Goal: Check status: Check status

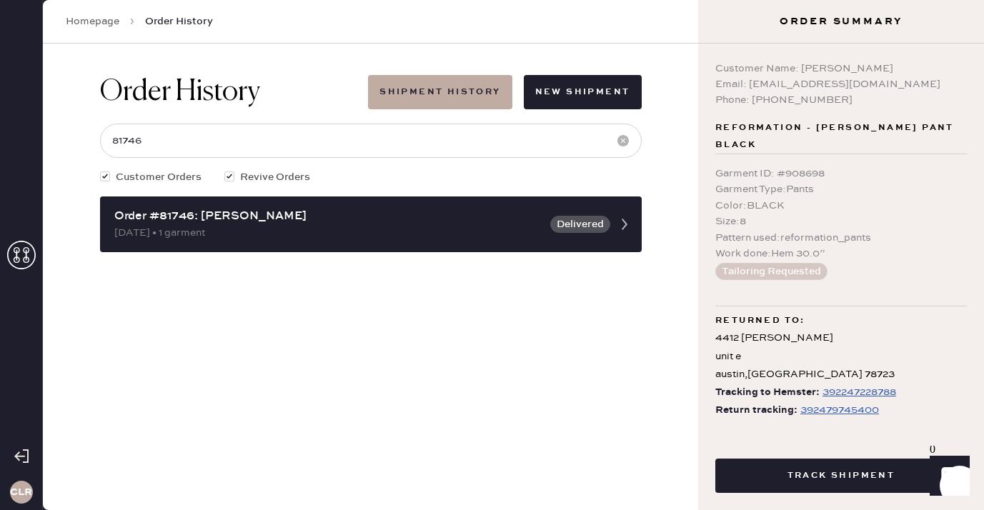
click at [29, 258] on icon at bounding box center [21, 255] width 29 height 29
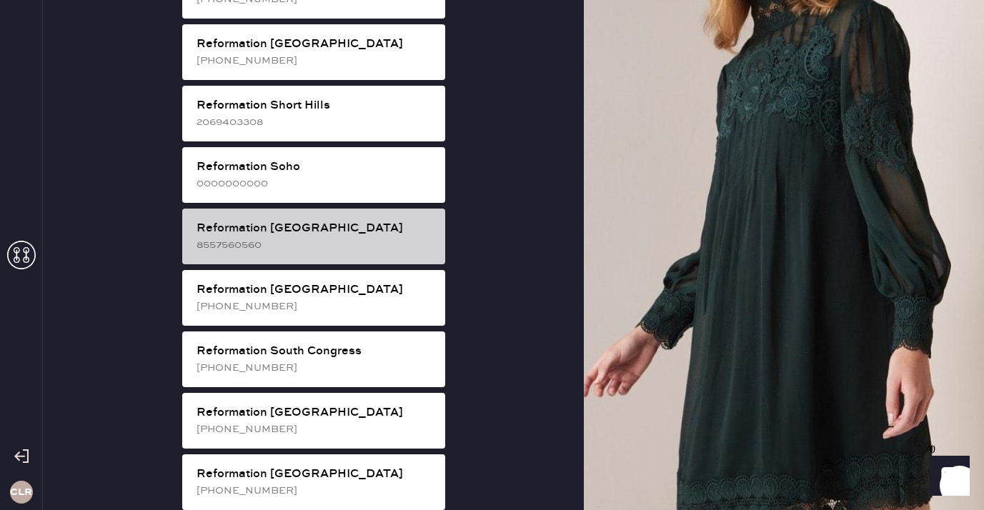
scroll to position [2637, 0]
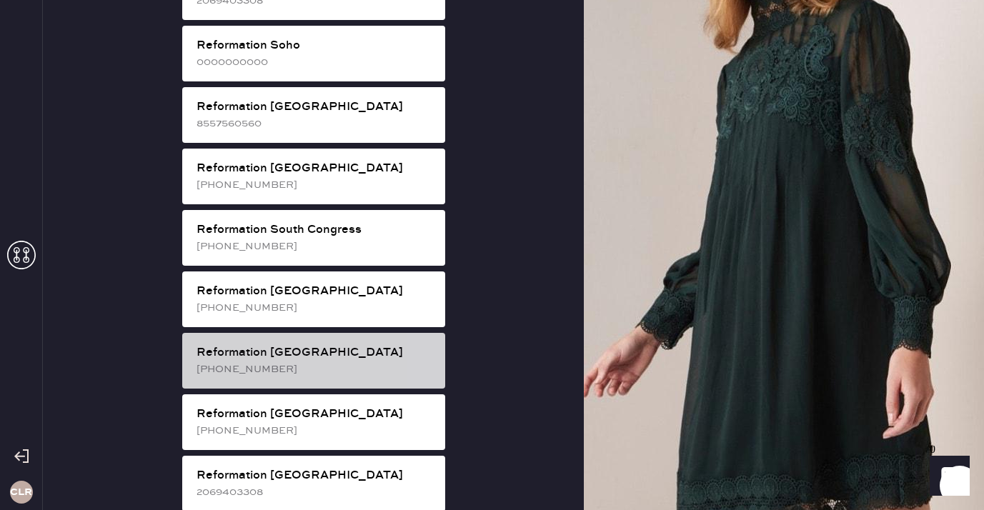
click at [341, 361] on div "[PHONE_NUMBER]" at bounding box center [314, 369] width 237 height 16
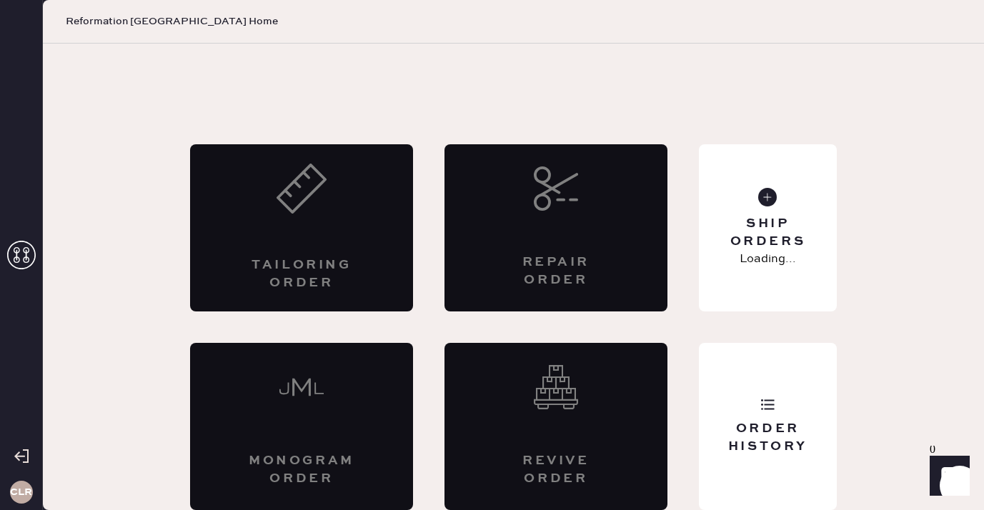
scroll to position [8, 0]
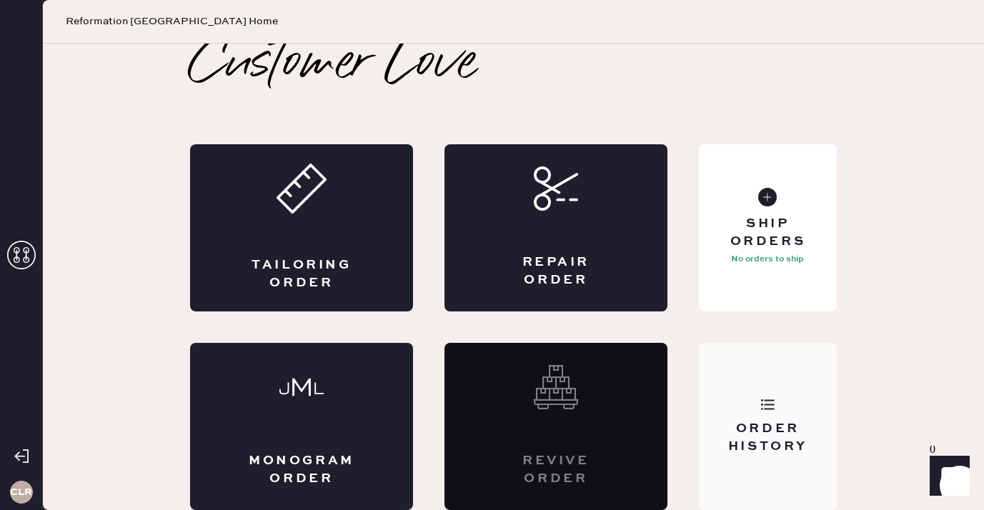
click at [798, 424] on div "Order History" at bounding box center [767, 438] width 115 height 36
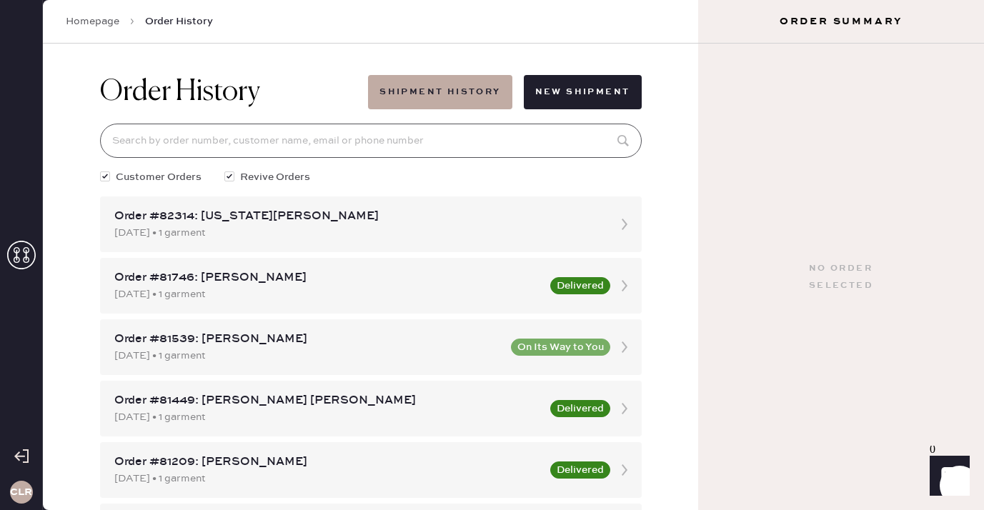
click at [381, 144] on input at bounding box center [370, 141] width 541 height 34
paste input "82247"
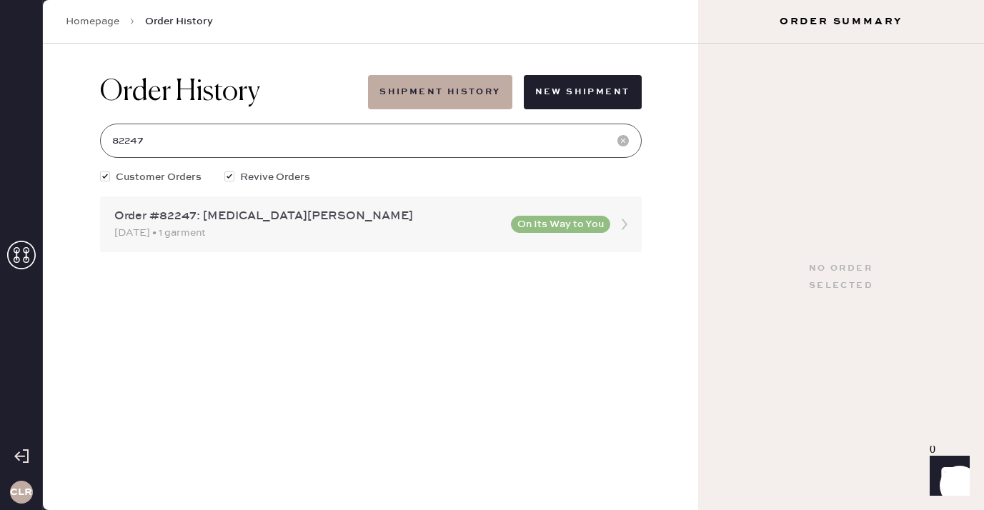
type input "82247"
click at [231, 231] on div "[DATE] • 1 garment" at bounding box center [308, 233] width 388 height 16
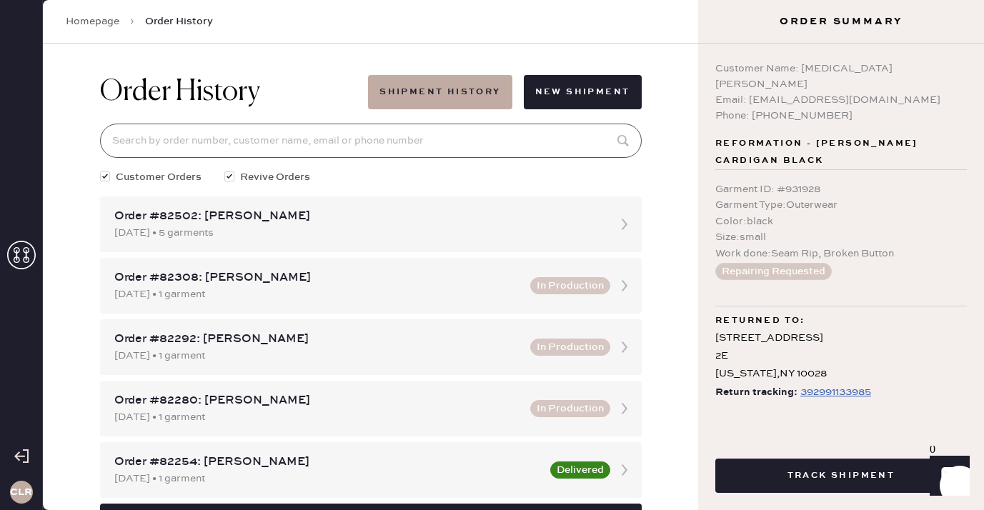
click at [254, 137] on input at bounding box center [370, 141] width 541 height 34
paste input "82247"
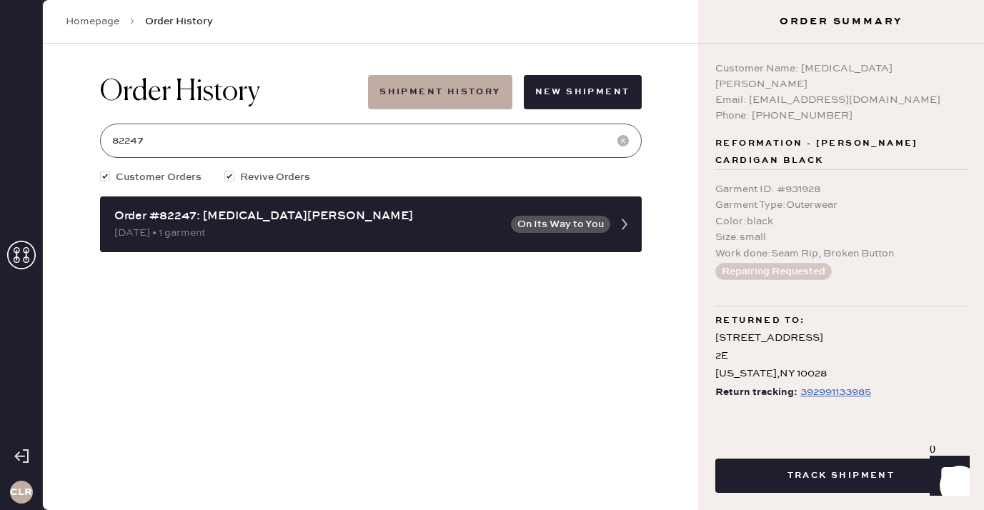
type input "82247"
click at [809, 384] on div "392991133985" at bounding box center [835, 392] width 71 height 17
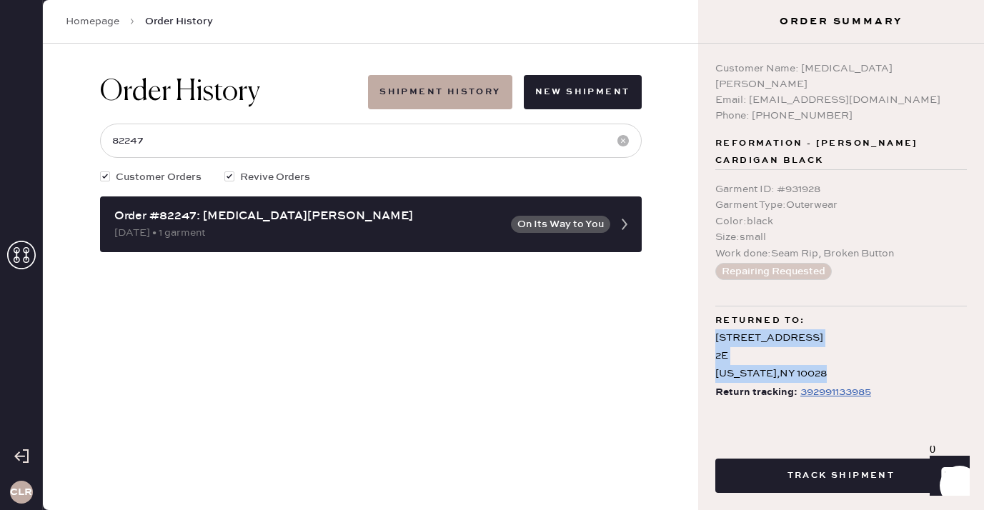
drag, startPoint x: 716, startPoint y: 322, endPoint x: 822, endPoint y: 356, distance: 110.9
click at [822, 356] on div "[STREET_ADDRESS][US_STATE]" at bounding box center [840, 356] width 251 height 54
copy div "[STREET_ADDRESS][US_STATE]"
click at [856, 312] on div "Returned to:" at bounding box center [840, 320] width 251 height 17
